Goal: Task Accomplishment & Management: Use online tool/utility

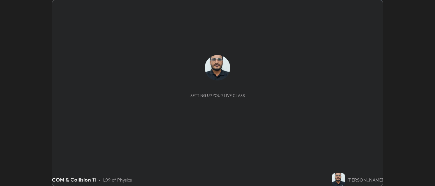
scroll to position [186, 435]
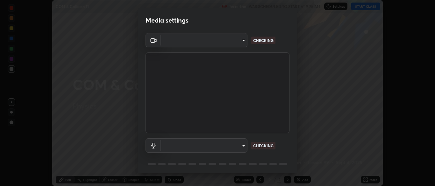
type input "cbd69d3ab31666e68bc16f5f2905db6189ec8135df4d15a94e2bba87772e1748"
type input "d6614ee05450bf9edd197927043992d8667b66db2a26665f5c5fc73262ebfaa7"
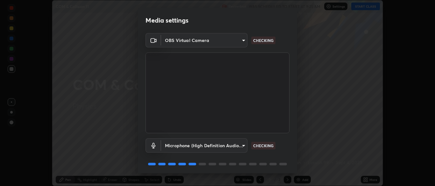
scroll to position [23, 0]
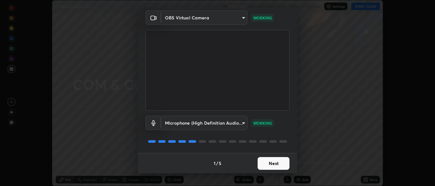
click at [267, 165] on button "Next" at bounding box center [274, 163] width 32 height 13
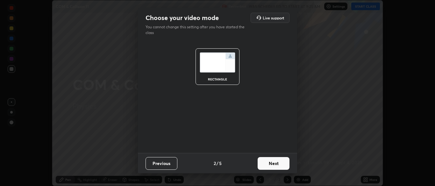
scroll to position [0, 0]
click at [269, 164] on button "Next" at bounding box center [274, 163] width 32 height 13
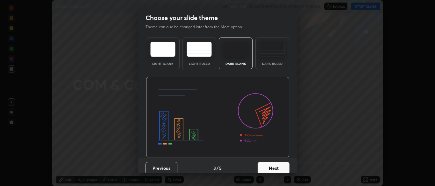
click at [269, 163] on button "Next" at bounding box center [274, 168] width 32 height 13
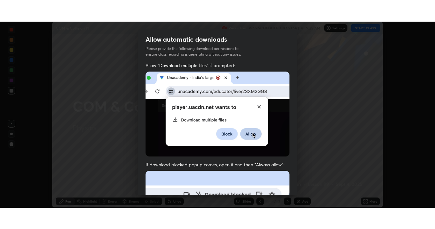
scroll to position [153, 0]
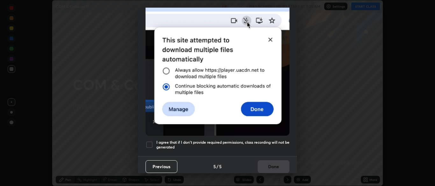
click at [148, 141] on div at bounding box center [150, 145] width 8 height 8
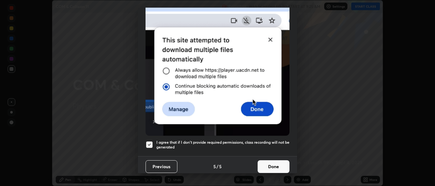
click at [271, 163] on button "Done" at bounding box center [274, 167] width 32 height 13
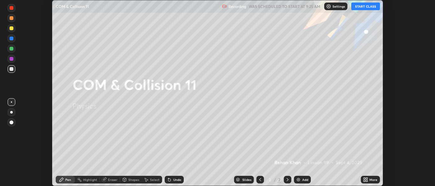
click at [359, 7] on button "START CLASS" at bounding box center [365, 7] width 29 height 8
click at [367, 179] on icon at bounding box center [367, 179] width 2 height 2
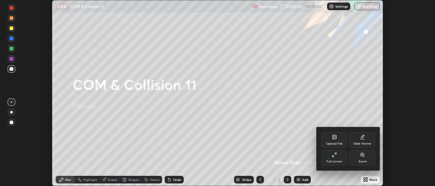
click at [336, 160] on div "Full screen" at bounding box center [335, 161] width 16 height 3
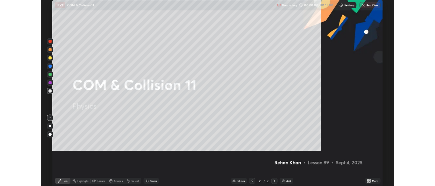
scroll to position [229, 435]
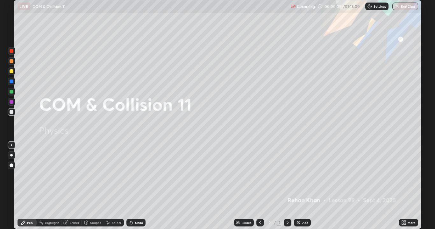
click at [134, 186] on div "Undo" at bounding box center [135, 223] width 19 height 8
click at [306, 186] on div "Add" at bounding box center [302, 223] width 17 height 8
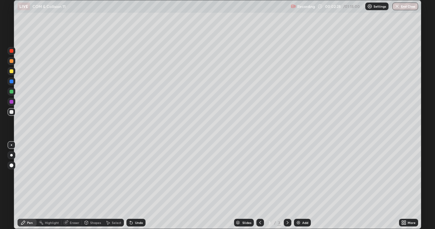
click at [12, 156] on div at bounding box center [11, 155] width 3 height 3
click at [11, 112] on div at bounding box center [12, 112] width 4 height 4
click at [11, 71] on div at bounding box center [12, 71] width 4 height 4
click at [12, 62] on div at bounding box center [12, 61] width 4 height 4
click at [93, 186] on div "Shapes" at bounding box center [95, 222] width 11 height 3
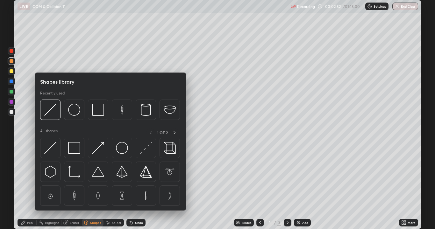
click at [50, 153] on img at bounding box center [50, 148] width 12 height 12
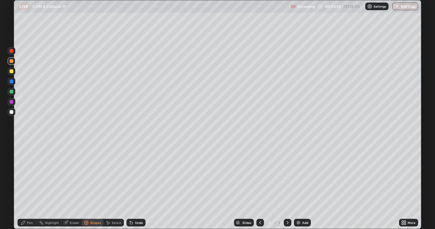
click at [10, 82] on div at bounding box center [12, 82] width 4 height 4
click at [11, 112] on div at bounding box center [12, 112] width 4 height 4
click at [27, 186] on div "Pen" at bounding box center [30, 222] width 6 height 3
click at [72, 186] on div "Eraser" at bounding box center [75, 222] width 10 height 3
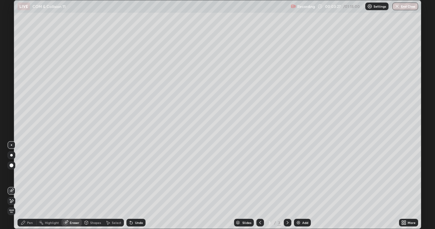
click at [26, 186] on div "Pen" at bounding box center [27, 223] width 19 height 8
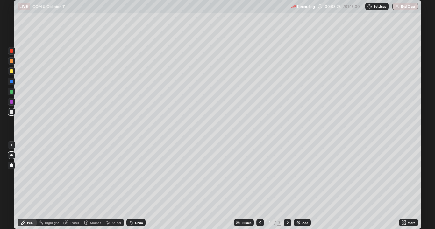
click at [12, 82] on div at bounding box center [12, 82] width 4 height 4
click at [11, 112] on div at bounding box center [12, 112] width 4 height 4
click at [95, 186] on div "Shapes" at bounding box center [95, 222] width 11 height 3
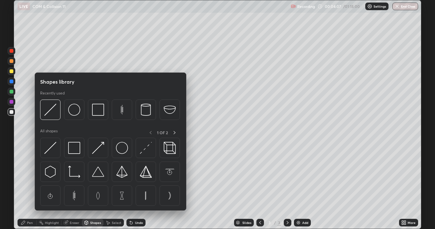
click at [10, 82] on div at bounding box center [12, 82] width 4 height 4
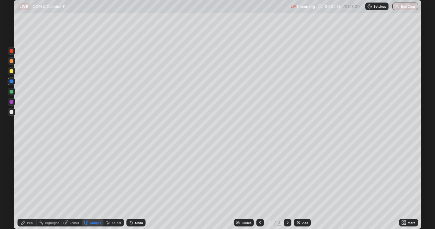
click at [28, 186] on div "Pen" at bounding box center [30, 222] width 6 height 3
click at [11, 112] on div at bounding box center [12, 112] width 4 height 4
click at [11, 72] on div at bounding box center [12, 71] width 4 height 4
click at [11, 115] on div at bounding box center [12, 112] width 8 height 8
click at [11, 113] on div at bounding box center [12, 112] width 4 height 4
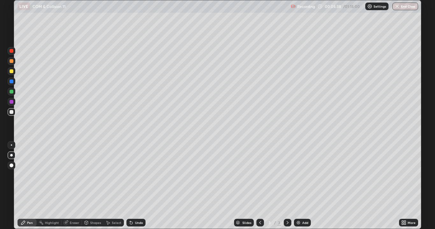
click at [133, 186] on div "Undo" at bounding box center [135, 223] width 19 height 8
click at [11, 74] on div at bounding box center [12, 72] width 8 height 8
click at [11, 111] on div at bounding box center [12, 112] width 4 height 4
click at [71, 186] on div "Eraser" at bounding box center [75, 222] width 10 height 3
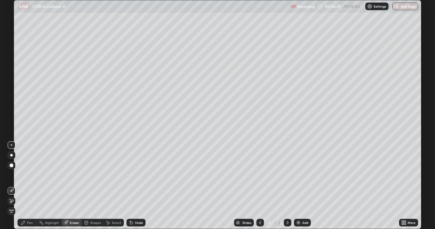
click at [25, 186] on icon at bounding box center [23, 222] width 5 height 5
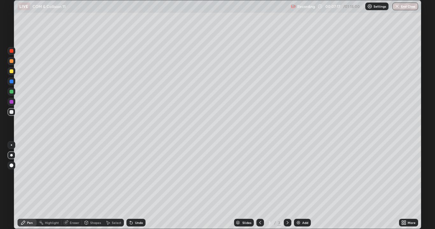
click at [131, 186] on icon at bounding box center [131, 222] width 5 height 5
click at [131, 186] on div "Undo" at bounding box center [135, 223] width 19 height 8
click at [14, 62] on div at bounding box center [12, 61] width 8 height 8
click at [11, 112] on div at bounding box center [12, 112] width 4 height 4
click at [70, 186] on div "Eraser" at bounding box center [75, 222] width 10 height 3
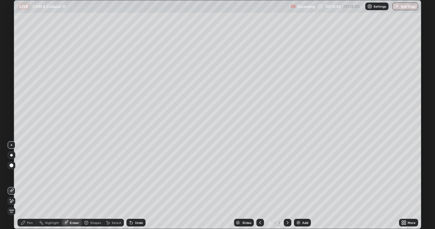
click at [28, 186] on div "Pen" at bounding box center [30, 222] width 6 height 3
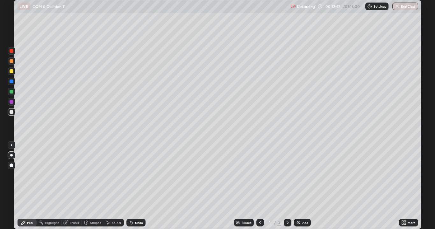
click at [73, 186] on div "Eraser" at bounding box center [71, 223] width 20 height 8
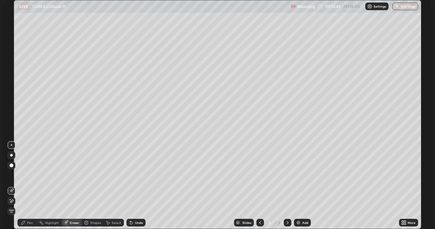
click at [26, 186] on div "Pen" at bounding box center [27, 223] width 19 height 8
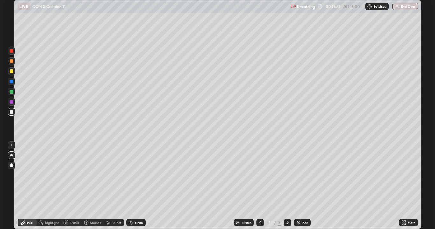
click at [133, 186] on div "Undo" at bounding box center [135, 223] width 19 height 8
click at [132, 186] on icon at bounding box center [131, 222] width 5 height 5
click at [133, 186] on icon at bounding box center [131, 222] width 5 height 5
click at [11, 61] on div at bounding box center [12, 61] width 4 height 4
click at [136, 186] on div "Undo" at bounding box center [139, 222] width 8 height 3
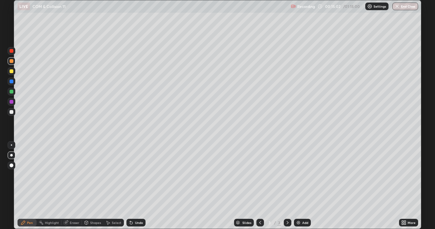
click at [137, 186] on div "Undo" at bounding box center [139, 222] width 8 height 3
click at [301, 186] on div "Add" at bounding box center [302, 223] width 17 height 8
click at [11, 112] on div at bounding box center [12, 112] width 4 height 4
click at [95, 186] on div "Shapes" at bounding box center [95, 222] width 11 height 3
click at [71, 186] on div "Eraser" at bounding box center [75, 222] width 10 height 3
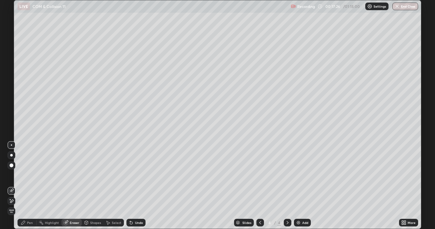
click at [20, 186] on div "Pen" at bounding box center [27, 223] width 19 height 8
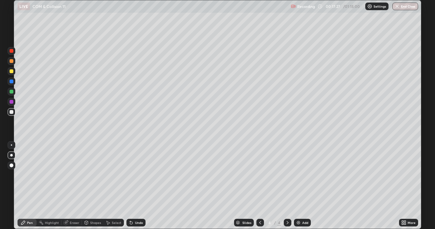
click at [11, 71] on div at bounding box center [12, 71] width 4 height 4
click at [11, 112] on div at bounding box center [12, 112] width 4 height 4
click at [91, 186] on div "Shapes" at bounding box center [95, 222] width 11 height 3
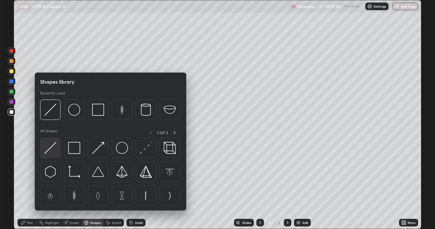
click at [50, 150] on img at bounding box center [50, 148] width 12 height 12
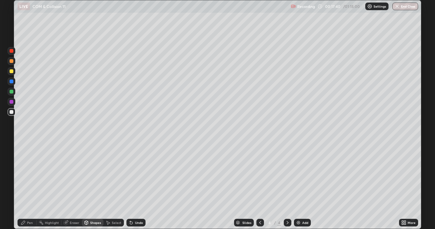
click at [11, 83] on div at bounding box center [12, 82] width 4 height 4
click at [71, 186] on div "Eraser" at bounding box center [75, 222] width 10 height 3
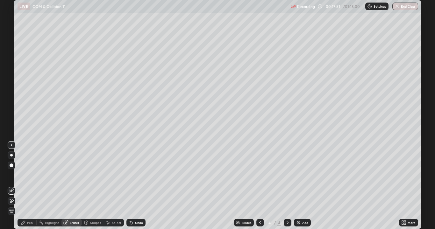
click at [30, 186] on div "Pen" at bounding box center [30, 222] width 6 height 3
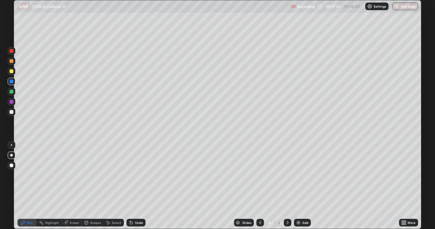
click at [11, 155] on div at bounding box center [11, 155] width 3 height 3
click at [12, 83] on div at bounding box center [12, 82] width 4 height 4
click at [12, 111] on div at bounding box center [12, 112] width 4 height 4
click at [135, 186] on div "Undo" at bounding box center [139, 222] width 8 height 3
click at [10, 112] on div at bounding box center [12, 112] width 4 height 4
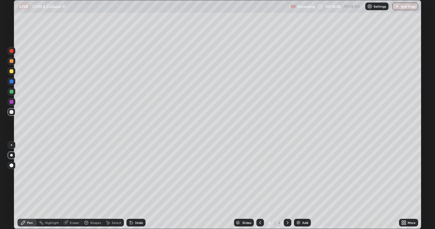
click at [135, 186] on div "Undo" at bounding box center [139, 222] width 8 height 3
click at [27, 186] on div "Pen" at bounding box center [30, 222] width 6 height 3
click at [12, 72] on div at bounding box center [12, 71] width 4 height 4
click at [12, 61] on div at bounding box center [12, 61] width 4 height 4
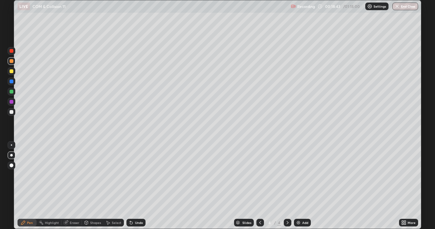
click at [12, 114] on div at bounding box center [12, 112] width 8 height 8
click at [11, 114] on div at bounding box center [12, 112] width 4 height 4
click at [11, 82] on div at bounding box center [12, 82] width 4 height 4
click at [12, 112] on div at bounding box center [12, 112] width 4 height 4
click at [11, 82] on div at bounding box center [12, 82] width 4 height 4
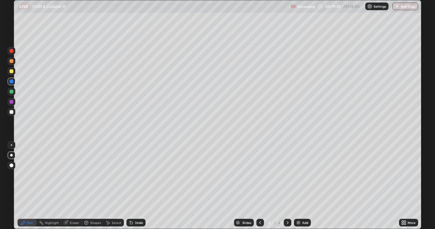
click at [12, 112] on div at bounding box center [12, 112] width 4 height 4
click at [11, 112] on div at bounding box center [12, 112] width 4 height 4
click at [11, 83] on div at bounding box center [12, 82] width 4 height 4
click at [12, 114] on div at bounding box center [12, 112] width 4 height 4
click at [9, 62] on div at bounding box center [12, 61] width 8 height 8
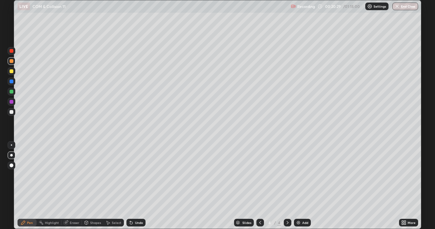
click at [11, 91] on div at bounding box center [12, 92] width 4 height 4
click at [71, 186] on div "Eraser" at bounding box center [75, 222] width 10 height 3
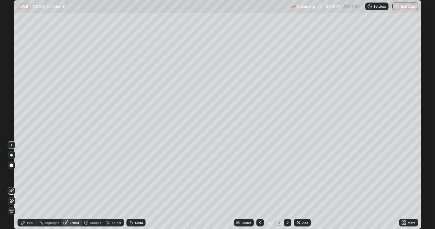
click at [24, 186] on icon at bounding box center [23, 223] width 4 height 4
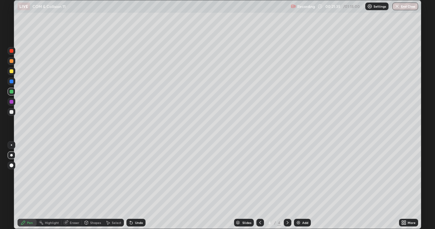
click at [12, 74] on div at bounding box center [12, 72] width 8 height 8
click at [11, 92] on div at bounding box center [12, 92] width 4 height 4
click at [12, 83] on div at bounding box center [12, 82] width 8 height 8
click at [13, 95] on div at bounding box center [12, 92] width 8 height 8
click at [11, 73] on div at bounding box center [12, 71] width 4 height 4
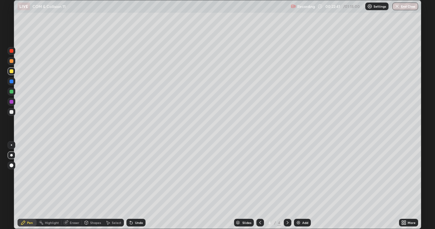
click at [11, 64] on div at bounding box center [12, 61] width 8 height 8
click at [130, 186] on div "Undo" at bounding box center [135, 223] width 19 height 8
click at [128, 186] on div "Undo" at bounding box center [135, 223] width 19 height 8
click at [127, 186] on div "Undo" at bounding box center [135, 223] width 19 height 8
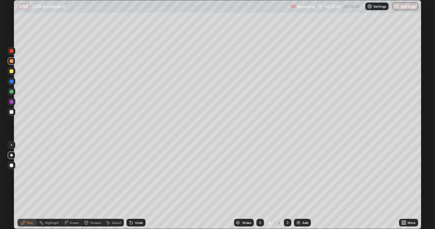
click at [127, 186] on div "Undo" at bounding box center [135, 223] width 19 height 8
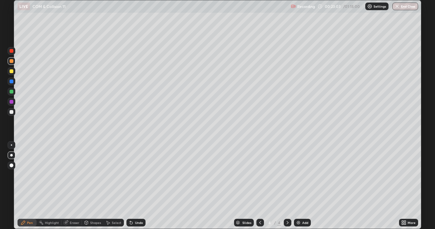
click at [126, 186] on div "Undo" at bounding box center [135, 223] width 19 height 8
click at [11, 145] on div at bounding box center [11, 145] width 1 height 1
click at [356, 186] on div "Slides 4 / 4 Add" at bounding box center [273, 223] width 254 height 13
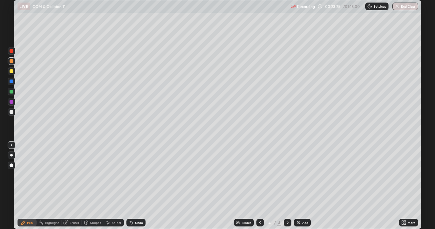
click at [135, 186] on div "Undo" at bounding box center [139, 222] width 8 height 3
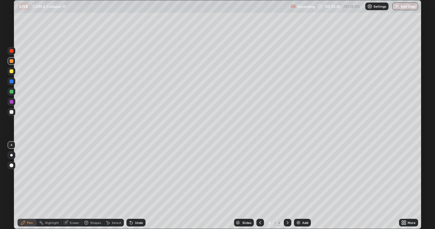
click at [135, 186] on div "Undo" at bounding box center [139, 222] width 8 height 3
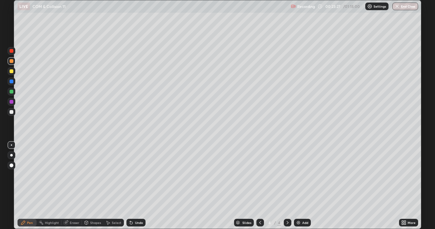
click at [135, 186] on div "Undo" at bounding box center [139, 222] width 8 height 3
click at [135, 186] on div "Undo" at bounding box center [135, 223] width 19 height 8
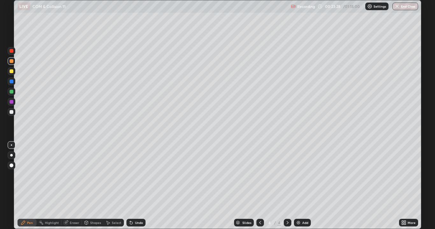
click at [135, 186] on div "Undo" at bounding box center [135, 223] width 19 height 8
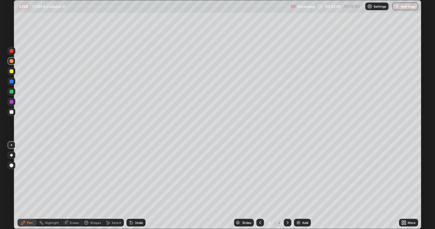
click at [135, 186] on div "Undo" at bounding box center [139, 222] width 8 height 3
click at [302, 186] on div "Add" at bounding box center [305, 222] width 6 height 3
click at [11, 112] on div at bounding box center [12, 112] width 4 height 4
click at [11, 71] on div at bounding box center [12, 71] width 4 height 4
click at [12, 113] on div at bounding box center [12, 112] width 4 height 4
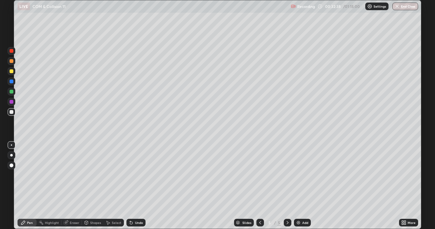
click at [11, 73] on div at bounding box center [12, 71] width 4 height 4
click at [11, 112] on div at bounding box center [12, 112] width 4 height 4
click at [11, 114] on div at bounding box center [12, 112] width 4 height 4
click at [12, 82] on div at bounding box center [12, 82] width 4 height 4
click at [135, 186] on div "Undo" at bounding box center [135, 223] width 19 height 8
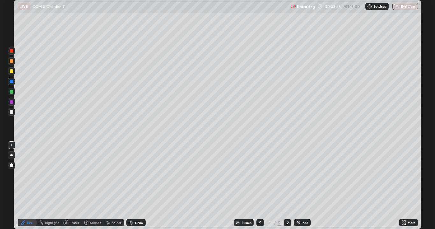
click at [12, 113] on div at bounding box center [12, 112] width 4 height 4
click at [135, 186] on div "Undo" at bounding box center [139, 222] width 8 height 3
click at [12, 72] on div at bounding box center [12, 71] width 4 height 4
click at [11, 112] on div at bounding box center [12, 112] width 4 height 4
click at [12, 61] on div at bounding box center [12, 61] width 4 height 4
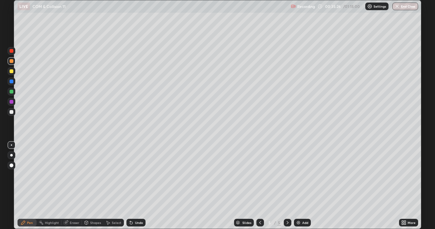
click at [12, 113] on div at bounding box center [12, 112] width 4 height 4
click at [300, 186] on img at bounding box center [298, 222] width 5 height 5
click at [10, 113] on div at bounding box center [12, 112] width 4 height 4
click at [11, 155] on div at bounding box center [11, 155] width 3 height 3
click at [93, 186] on div "Shapes" at bounding box center [93, 223] width 22 height 8
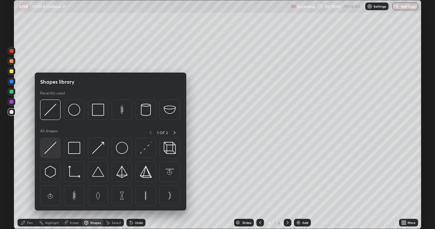
click at [49, 150] on img at bounding box center [50, 148] width 12 height 12
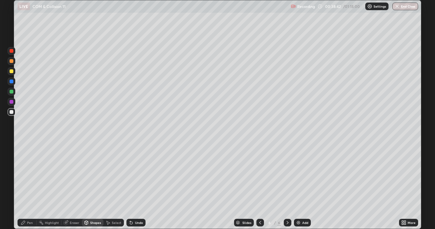
click at [10, 72] on div at bounding box center [12, 71] width 4 height 4
click at [11, 82] on div at bounding box center [12, 82] width 4 height 4
click at [11, 73] on div at bounding box center [12, 71] width 4 height 4
click at [30, 186] on div "Pen" at bounding box center [30, 222] width 6 height 3
click at [11, 112] on div at bounding box center [12, 112] width 4 height 4
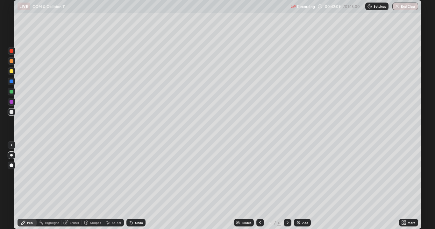
click at [71, 186] on div "Eraser" at bounding box center [71, 223] width 20 height 8
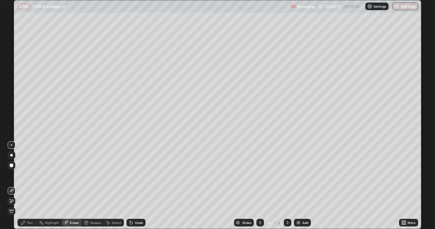
click at [28, 186] on div "Pen" at bounding box center [30, 222] width 6 height 3
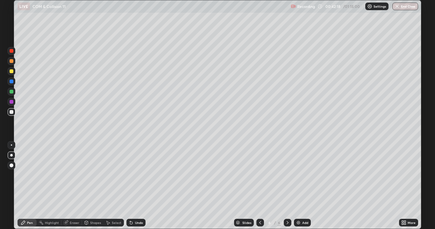
click at [91, 186] on div "Shapes" at bounding box center [93, 223] width 22 height 8
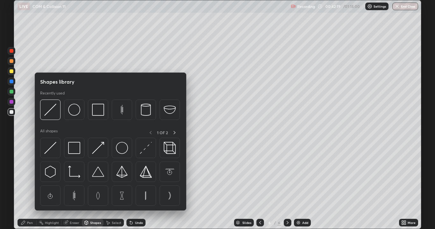
click at [27, 186] on div "Pen" at bounding box center [27, 223] width 19 height 8
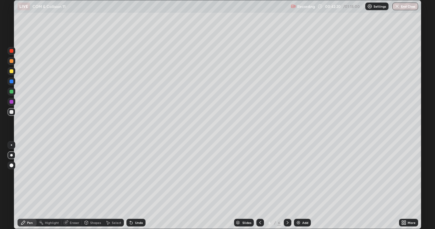
click at [10, 83] on div at bounding box center [12, 82] width 4 height 4
click at [135, 186] on div "Undo" at bounding box center [139, 222] width 8 height 3
click at [11, 145] on div at bounding box center [11, 145] width 1 height 1
click at [11, 112] on div at bounding box center [12, 112] width 4 height 4
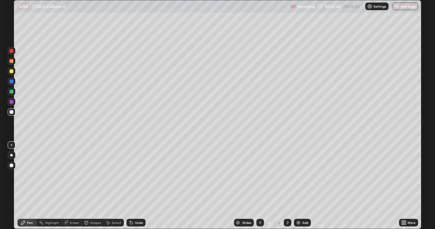
click at [72, 186] on div "Eraser" at bounding box center [75, 222] width 10 height 3
click at [28, 186] on div "Pen" at bounding box center [30, 222] width 6 height 3
click at [11, 112] on div at bounding box center [12, 112] width 4 height 4
click at [13, 64] on div at bounding box center [12, 61] width 8 height 8
click at [11, 156] on div at bounding box center [11, 155] width 3 height 3
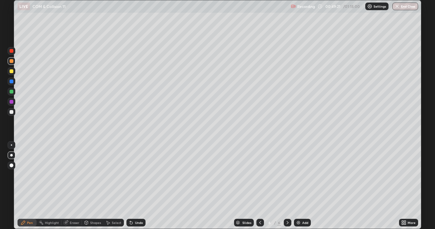
click at [0, 173] on div "Setting up your live class" at bounding box center [217, 114] width 435 height 229
click at [300, 186] on img at bounding box center [298, 222] width 5 height 5
click at [10, 113] on div at bounding box center [12, 112] width 4 height 4
click at [12, 72] on div at bounding box center [12, 71] width 4 height 4
click at [260, 186] on icon at bounding box center [260, 222] width 5 height 5
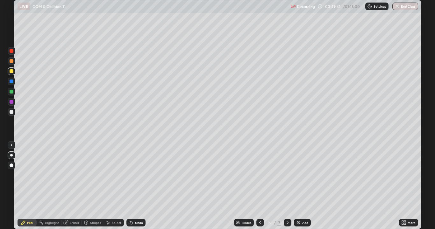
click at [260, 186] on icon at bounding box center [260, 222] width 5 height 5
click at [259, 186] on icon at bounding box center [260, 222] width 2 height 3
click at [259, 186] on icon at bounding box center [260, 222] width 5 height 5
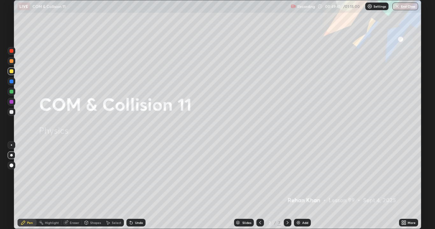
click at [259, 186] on icon at bounding box center [260, 222] width 5 height 5
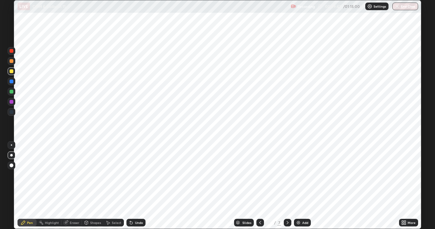
click at [287, 186] on icon at bounding box center [287, 222] width 5 height 5
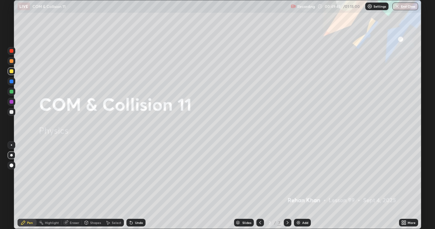
click at [286, 186] on icon at bounding box center [287, 222] width 5 height 5
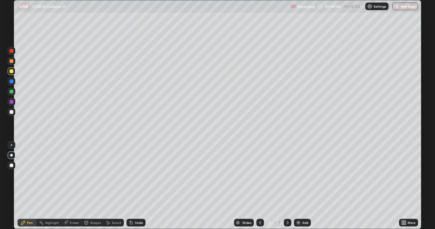
click at [286, 186] on icon at bounding box center [287, 222] width 5 height 5
click at [12, 113] on div at bounding box center [12, 112] width 4 height 4
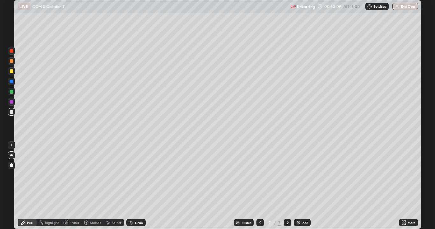
click at [137, 186] on div "Undo" at bounding box center [139, 222] width 8 height 3
click at [136, 186] on div "Undo" at bounding box center [135, 223] width 19 height 8
click at [135, 186] on div "Undo" at bounding box center [135, 223] width 19 height 8
click at [135, 186] on div "Undo" at bounding box center [139, 222] width 8 height 3
click at [135, 186] on div "Undo" at bounding box center [135, 223] width 19 height 8
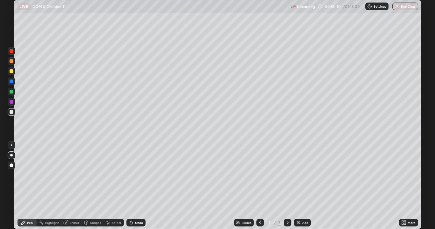
click at [135, 186] on div "Undo" at bounding box center [135, 223] width 19 height 8
click at [135, 186] on div "Undo" at bounding box center [139, 222] width 8 height 3
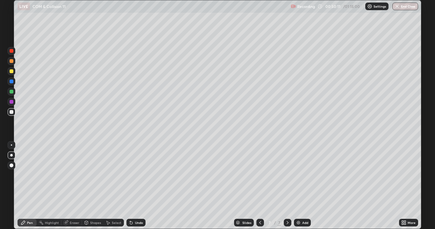
click at [135, 186] on div "Undo" at bounding box center [135, 223] width 19 height 8
click at [11, 112] on div at bounding box center [12, 112] width 4 height 4
click at [11, 113] on div at bounding box center [12, 112] width 4 height 4
click at [139, 186] on div "Undo" at bounding box center [135, 223] width 19 height 8
click at [137, 186] on div "Undo" at bounding box center [139, 222] width 8 height 3
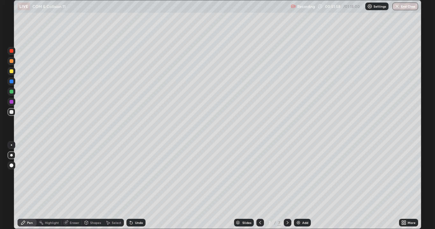
click at [11, 82] on div at bounding box center [12, 82] width 4 height 4
click at [11, 112] on div at bounding box center [12, 112] width 4 height 4
click at [134, 186] on div "Undo" at bounding box center [135, 223] width 19 height 8
click at [137, 186] on div "Undo" at bounding box center [135, 223] width 19 height 8
click at [138, 186] on div "Undo" at bounding box center [135, 223] width 19 height 8
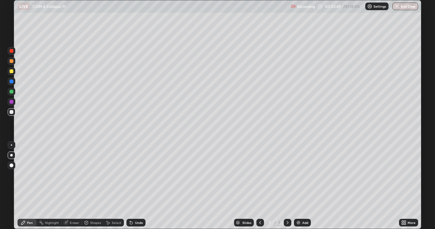
click at [129, 186] on div "Undo" at bounding box center [135, 223] width 19 height 8
click at [130, 186] on div "Undo" at bounding box center [135, 223] width 19 height 8
click at [138, 186] on div "Undo" at bounding box center [139, 222] width 8 height 3
click at [139, 186] on div "Undo" at bounding box center [135, 223] width 19 height 8
click at [139, 186] on div "Undo" at bounding box center [139, 222] width 8 height 3
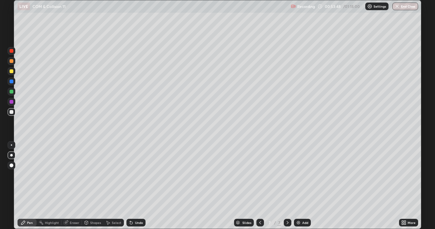
click at [131, 186] on icon at bounding box center [131, 223] width 3 height 3
click at [135, 186] on div "Undo" at bounding box center [139, 222] width 8 height 3
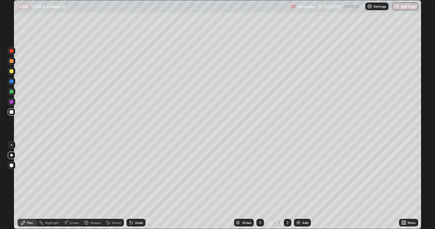
click at [135, 186] on div "Undo" at bounding box center [139, 222] width 8 height 3
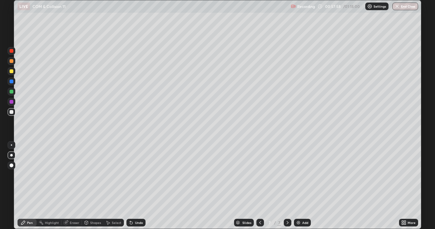
click at [11, 74] on div at bounding box center [12, 72] width 8 height 8
click at [11, 113] on div at bounding box center [12, 112] width 4 height 4
click at [10, 73] on div at bounding box center [12, 71] width 4 height 4
click at [70, 186] on div "Eraser" at bounding box center [75, 222] width 10 height 3
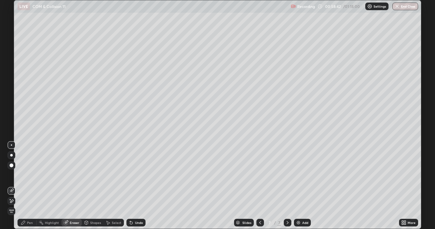
click at [28, 186] on div "Pen" at bounding box center [30, 222] width 6 height 3
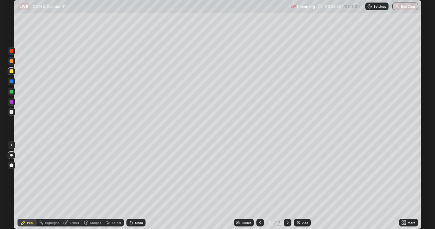
click at [12, 112] on div at bounding box center [12, 112] width 4 height 4
click at [11, 74] on div at bounding box center [12, 72] width 8 height 8
click at [11, 62] on div at bounding box center [12, 61] width 4 height 4
click at [13, 71] on div at bounding box center [12, 71] width 4 height 4
click at [12, 62] on div at bounding box center [12, 61] width 4 height 4
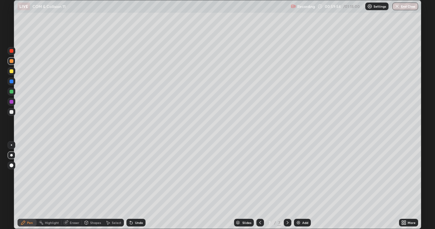
click at [10, 51] on div at bounding box center [12, 51] width 4 height 4
click at [301, 186] on div "Add" at bounding box center [302, 223] width 17 height 8
click at [11, 113] on div at bounding box center [12, 112] width 4 height 4
click at [11, 73] on div at bounding box center [12, 71] width 4 height 4
click at [12, 113] on div at bounding box center [12, 112] width 4 height 4
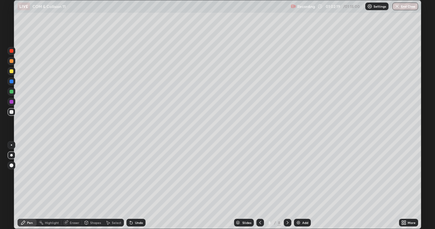
click at [11, 62] on div at bounding box center [12, 61] width 4 height 4
click at [74, 186] on div "Eraser" at bounding box center [75, 222] width 10 height 3
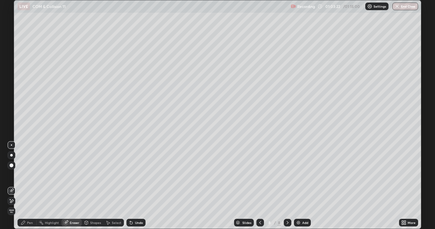
click at [26, 186] on div "Pen" at bounding box center [27, 223] width 19 height 8
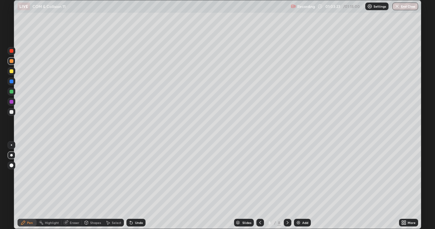
click at [12, 155] on div at bounding box center [11, 155] width 3 height 3
click at [11, 112] on div at bounding box center [12, 112] width 4 height 4
click at [13, 75] on div at bounding box center [12, 72] width 8 height 8
click at [134, 186] on div "Undo" at bounding box center [135, 223] width 19 height 8
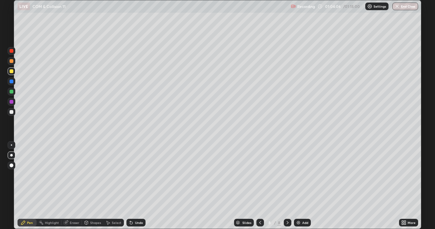
click at [132, 186] on div "Undo" at bounding box center [135, 223] width 19 height 8
click at [11, 82] on div at bounding box center [12, 82] width 4 height 4
click at [12, 62] on div at bounding box center [12, 61] width 4 height 4
click at [11, 114] on div at bounding box center [12, 112] width 4 height 4
click at [72, 186] on div "Eraser" at bounding box center [75, 222] width 10 height 3
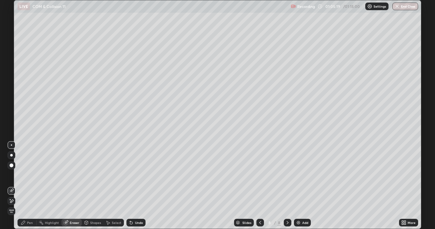
click at [114, 186] on div "Select" at bounding box center [114, 223] width 20 height 8
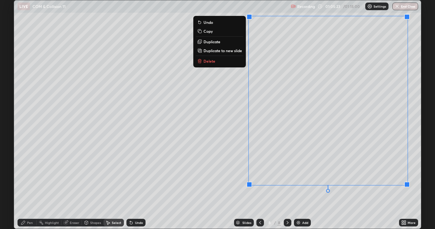
click at [218, 52] on p "Duplicate to new slide" at bounding box center [223, 50] width 39 height 5
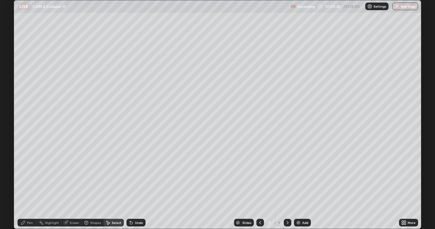
click at [31, 186] on div "Pen" at bounding box center [30, 222] width 6 height 3
click at [11, 155] on div at bounding box center [11, 155] width 3 height 3
click at [9, 116] on div at bounding box center [12, 112] width 8 height 10
click at [11, 112] on div at bounding box center [12, 112] width 4 height 4
click at [11, 71] on div at bounding box center [12, 71] width 4 height 4
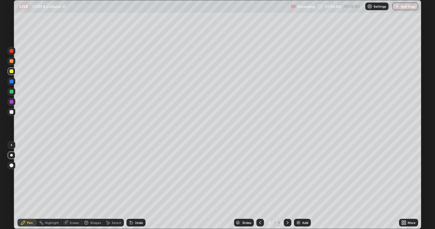
click at [95, 186] on div "Shapes" at bounding box center [95, 222] width 11 height 3
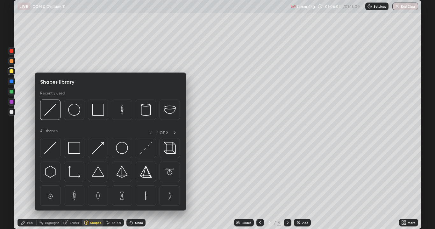
click at [14, 111] on div at bounding box center [12, 112] width 8 height 8
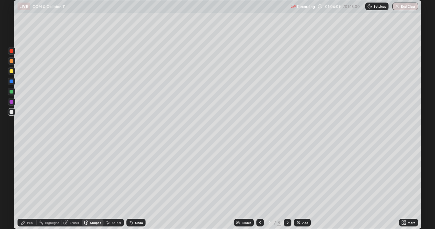
click at [93, 186] on div "Shapes" at bounding box center [95, 222] width 11 height 3
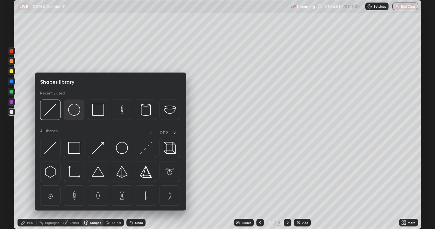
click at [73, 113] on img at bounding box center [74, 110] width 12 height 12
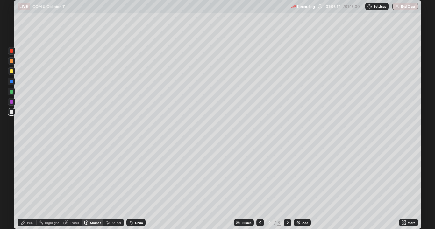
click at [28, 186] on div "Pen" at bounding box center [30, 222] width 6 height 3
click at [10, 72] on div at bounding box center [12, 71] width 4 height 4
click at [10, 62] on div at bounding box center [12, 61] width 4 height 4
click at [134, 186] on div "Undo" at bounding box center [135, 223] width 19 height 8
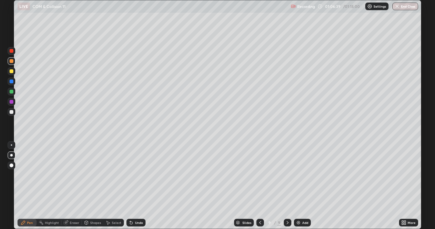
click at [134, 186] on div "Undo" at bounding box center [135, 223] width 19 height 8
click at [135, 186] on div "Undo" at bounding box center [135, 223] width 19 height 8
click at [133, 186] on div "Undo" at bounding box center [135, 223] width 19 height 8
click at [11, 111] on div at bounding box center [12, 112] width 4 height 4
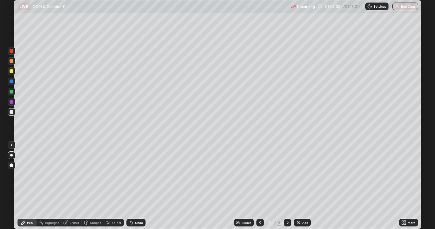
click at [132, 186] on icon at bounding box center [131, 222] width 5 height 5
click at [11, 72] on div at bounding box center [12, 71] width 4 height 4
click at [91, 186] on div "Shapes" at bounding box center [95, 222] width 11 height 3
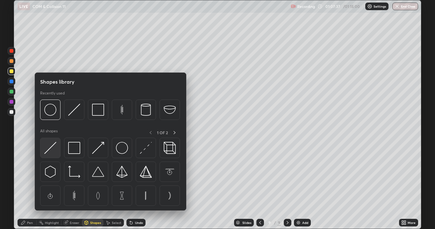
click at [48, 152] on img at bounding box center [50, 148] width 12 height 12
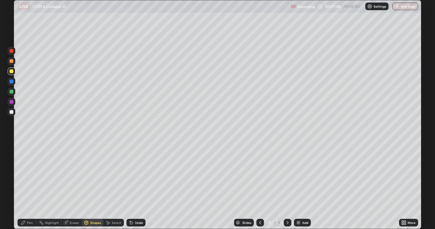
click at [11, 82] on div at bounding box center [12, 82] width 4 height 4
click at [11, 93] on div at bounding box center [12, 92] width 4 height 4
click at [11, 61] on div at bounding box center [12, 61] width 4 height 4
click at [28, 186] on div "Pen" at bounding box center [30, 222] width 6 height 3
click at [11, 83] on div at bounding box center [12, 82] width 4 height 4
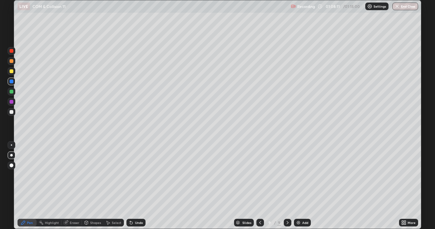
click at [12, 112] on div at bounding box center [12, 112] width 4 height 4
click at [130, 186] on icon at bounding box center [131, 223] width 3 height 3
click at [131, 186] on icon at bounding box center [131, 223] width 3 height 3
click at [132, 186] on icon at bounding box center [131, 222] width 5 height 5
click at [133, 186] on icon at bounding box center [131, 222] width 5 height 5
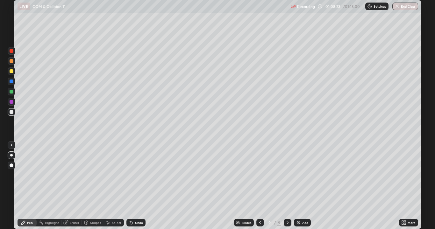
click at [133, 186] on icon at bounding box center [131, 222] width 5 height 5
click at [133, 186] on div "Undo" at bounding box center [135, 223] width 19 height 8
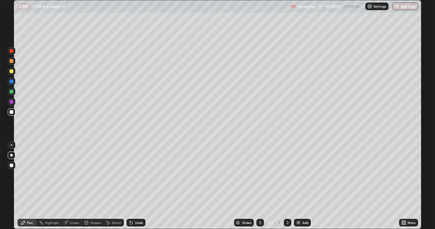
click at [133, 186] on div "Undo" at bounding box center [135, 223] width 19 height 8
click at [134, 186] on div "Undo" at bounding box center [135, 223] width 19 height 8
click at [133, 186] on div "Undo" at bounding box center [135, 223] width 19 height 8
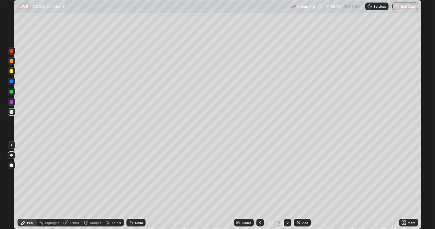
click at [133, 186] on icon at bounding box center [131, 222] width 5 height 5
click at [132, 186] on icon at bounding box center [131, 222] width 5 height 5
click at [133, 186] on icon at bounding box center [131, 222] width 5 height 5
click at [134, 186] on div "Undo" at bounding box center [135, 223] width 19 height 8
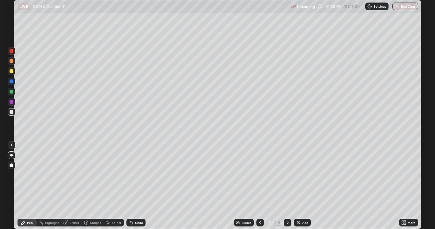
click at [134, 186] on div "Undo" at bounding box center [135, 223] width 19 height 8
click at [12, 71] on div at bounding box center [12, 71] width 4 height 4
click at [11, 71] on div at bounding box center [12, 71] width 4 height 4
click at [11, 61] on div at bounding box center [12, 61] width 4 height 4
click at [11, 112] on div at bounding box center [12, 112] width 4 height 4
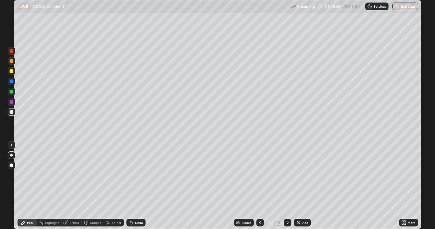
click at [11, 62] on div at bounding box center [12, 61] width 4 height 4
click at [405, 6] on button "End Class" at bounding box center [405, 7] width 25 height 8
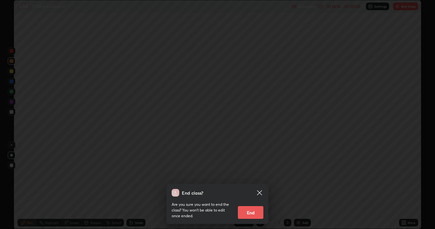
click at [250, 186] on button "End" at bounding box center [250, 212] width 25 height 13
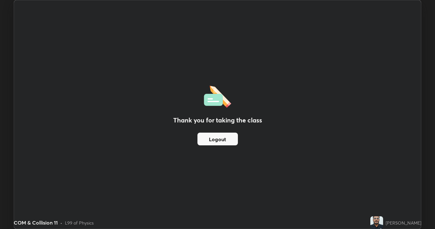
click at [233, 139] on button "Logout" at bounding box center [218, 139] width 40 height 13
click at [223, 139] on button "Logout" at bounding box center [218, 139] width 40 height 13
click at [228, 143] on button "Logout" at bounding box center [218, 139] width 40 height 13
click at [229, 143] on button "Logout" at bounding box center [218, 139] width 40 height 13
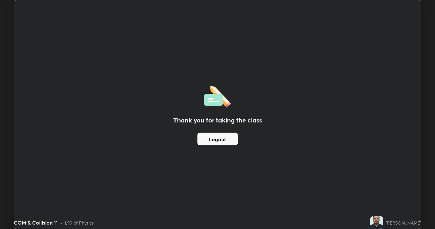
click at [227, 139] on button "Logout" at bounding box center [218, 139] width 40 height 13
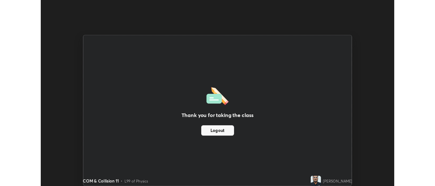
scroll to position [31677, 31428]
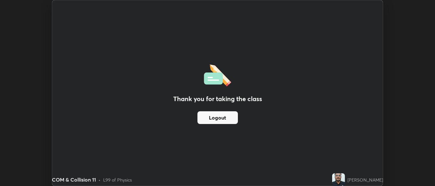
click at [246, 145] on div "Thank you for taking the class Logout" at bounding box center [217, 93] width 331 height 186
